Goal: Navigation & Orientation: Find specific page/section

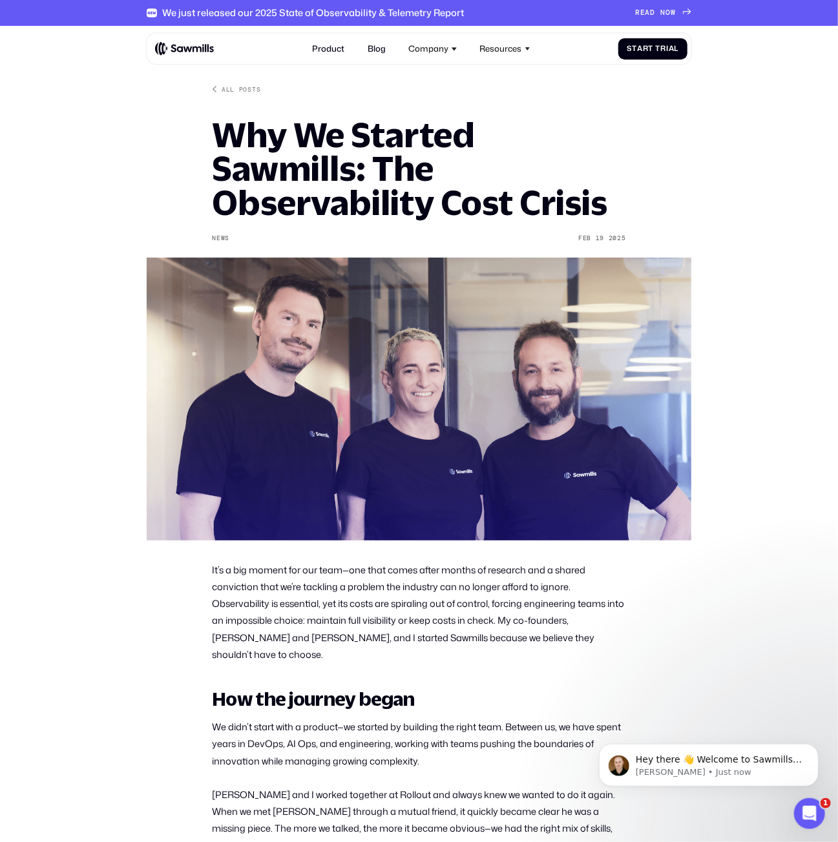
click at [169, 46] on img at bounding box center [184, 48] width 59 height 14
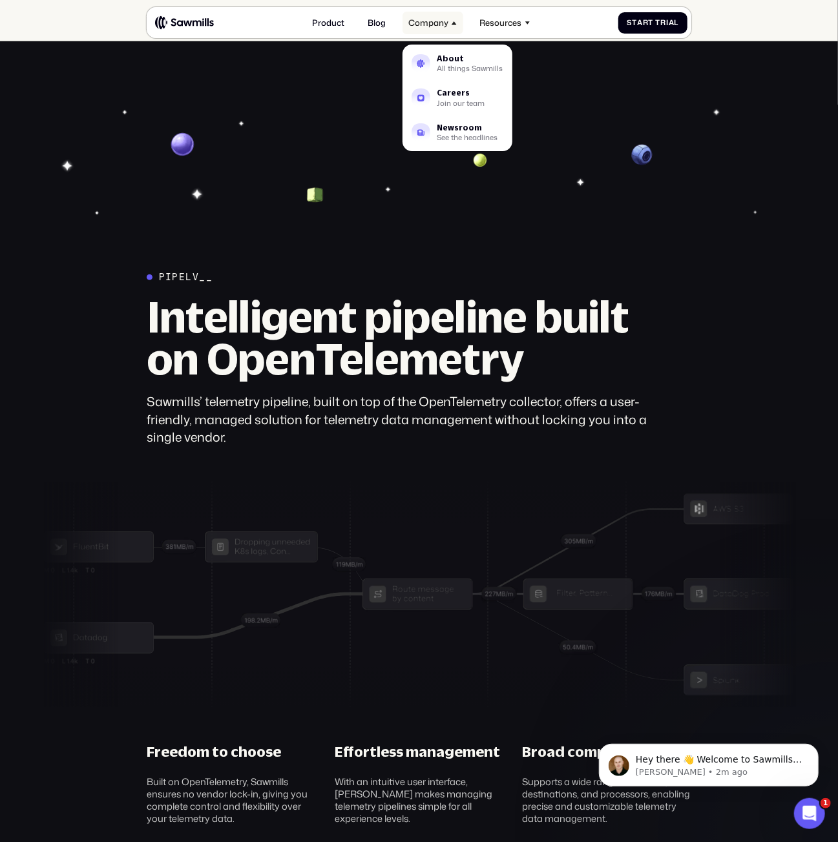
scroll to position [3205, 0]
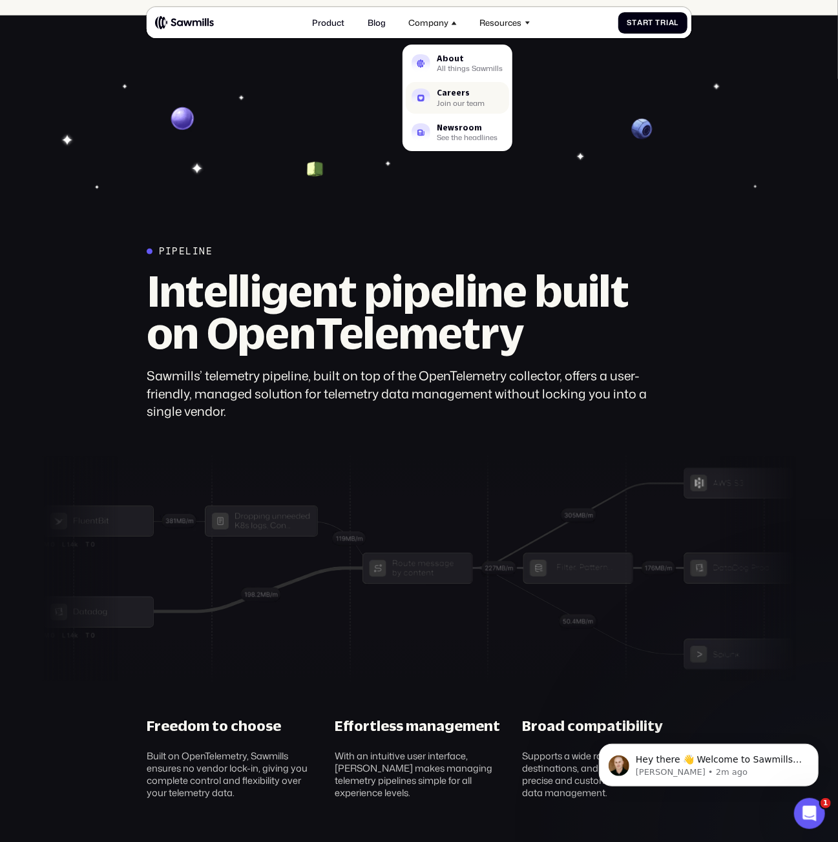
click at [450, 100] on div "Join our team" at bounding box center [461, 103] width 48 height 6
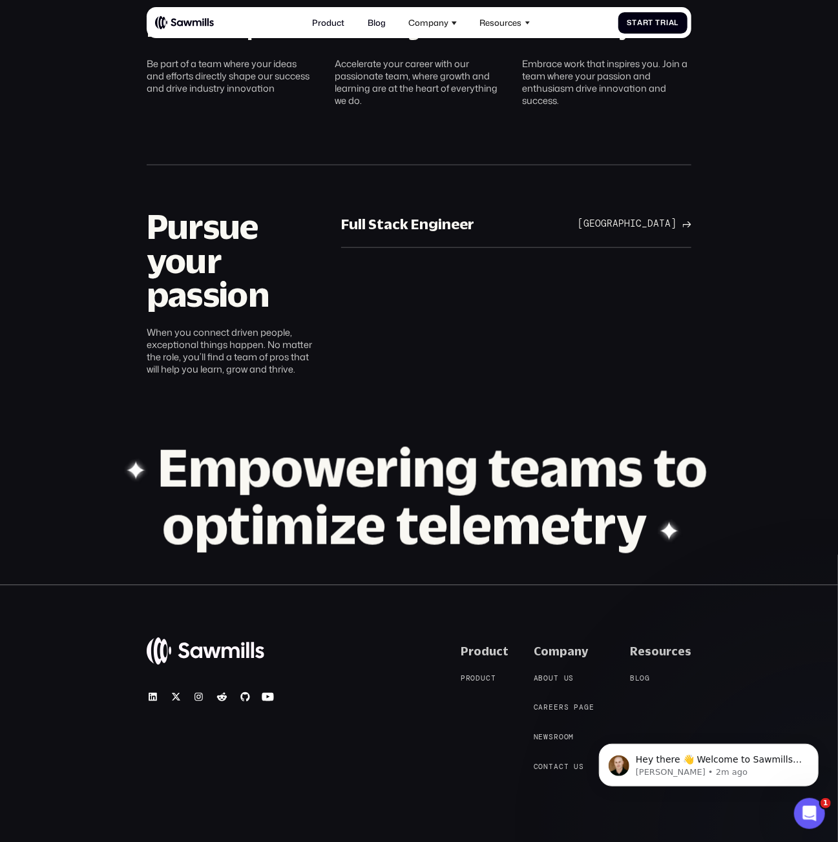
scroll to position [599, 0]
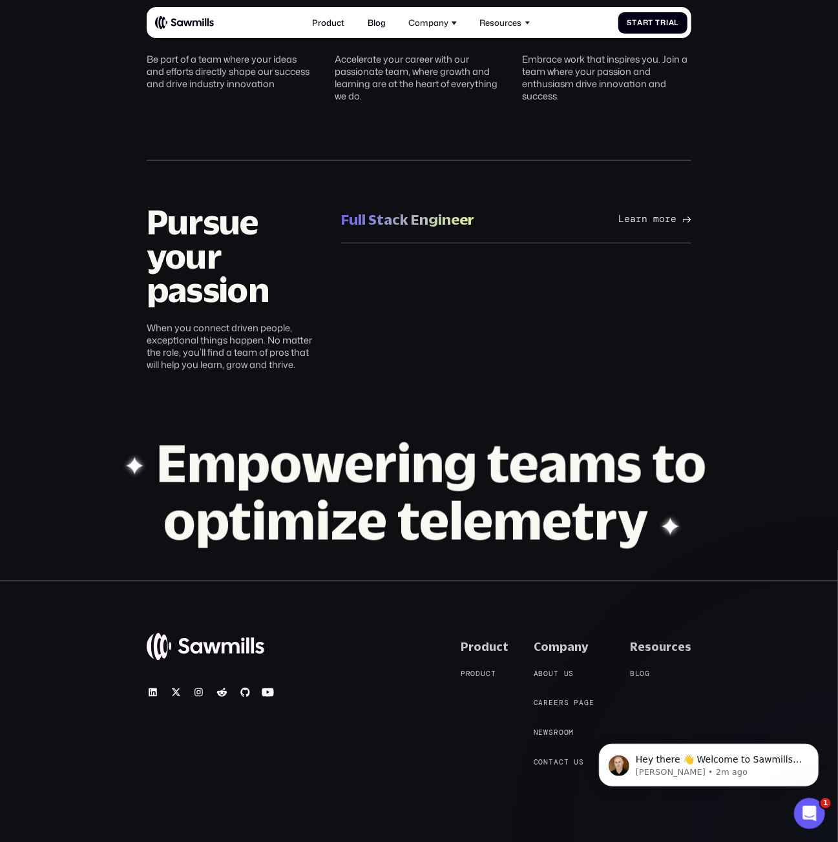
click at [612, 196] on link "Full Stack Engineer Full Stack Engineer San Francisco Bay Area Learn more San F…" at bounding box center [516, 219] width 350 height 47
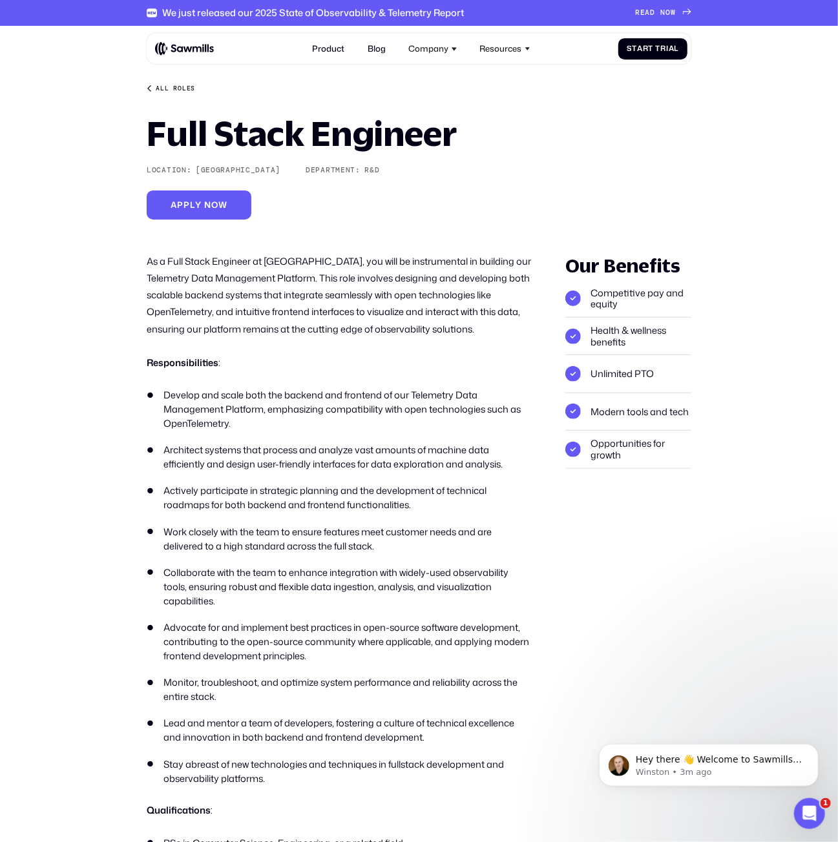
click at [175, 89] on div "All roles" at bounding box center [175, 89] width 39 height 8
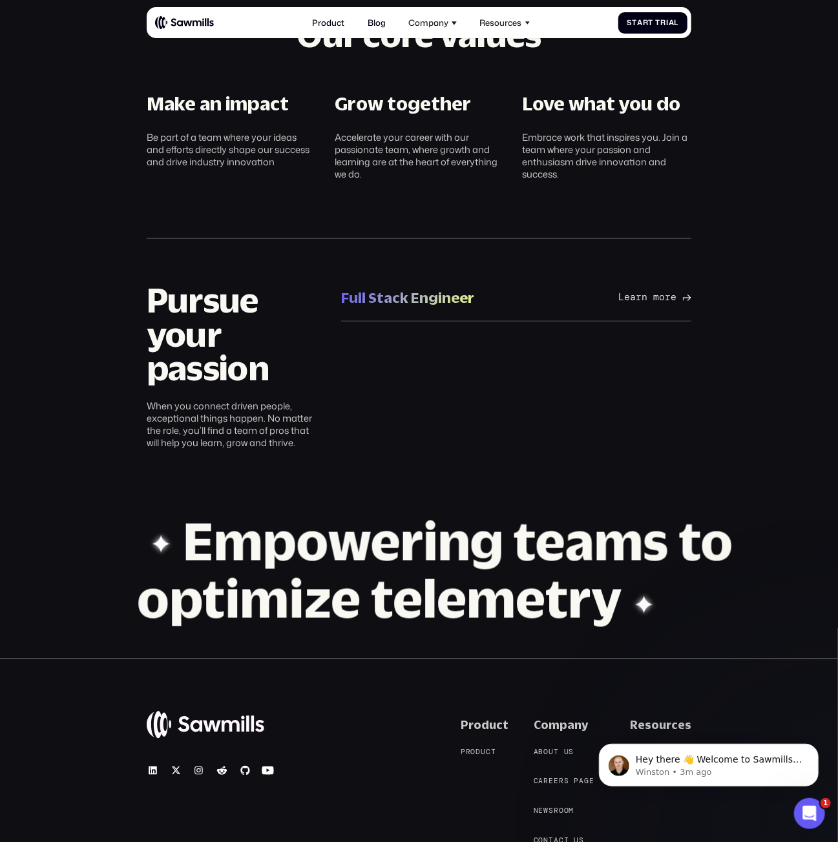
scroll to position [522, 0]
